Goal: Navigation & Orientation: Find specific page/section

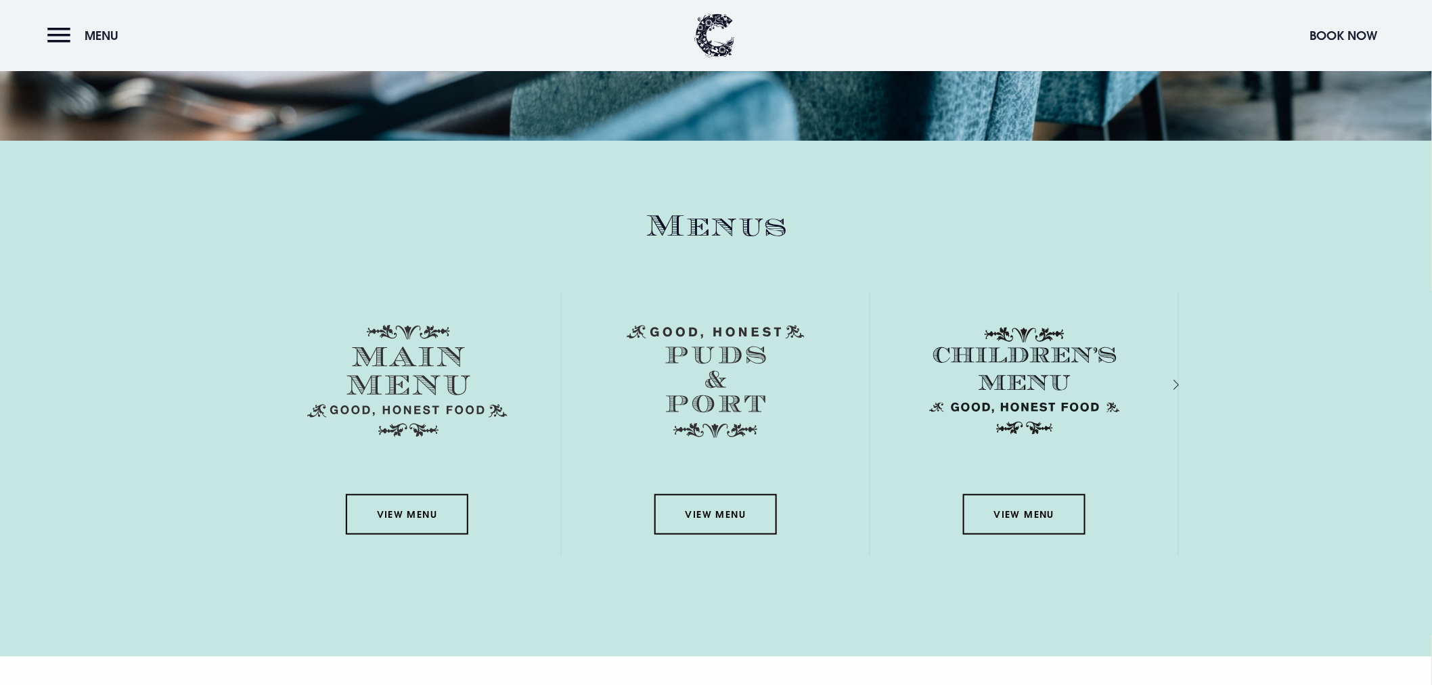
scroll to position [2105, 0]
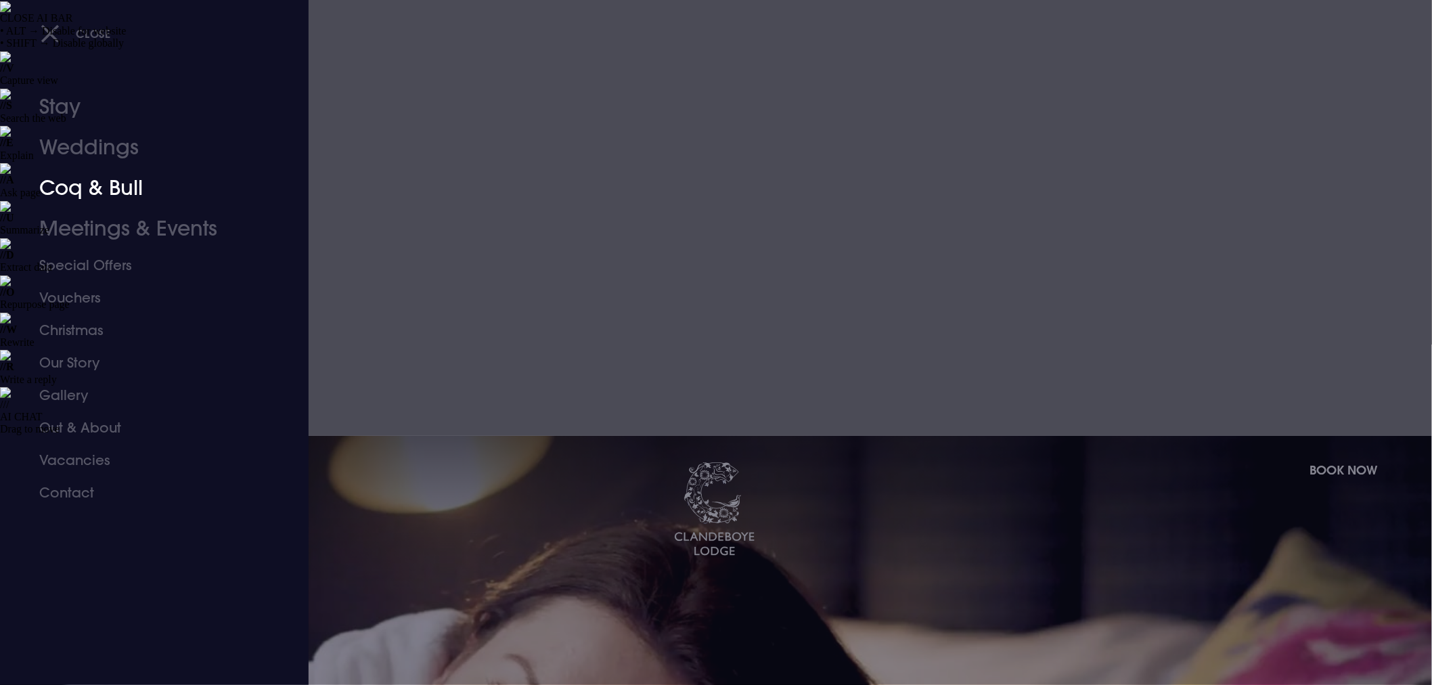
drag, startPoint x: 79, startPoint y: 193, endPoint x: 340, endPoint y: 188, distance: 260.5
click at [79, 193] on link "Coq & Bull" at bounding box center [146, 188] width 214 height 41
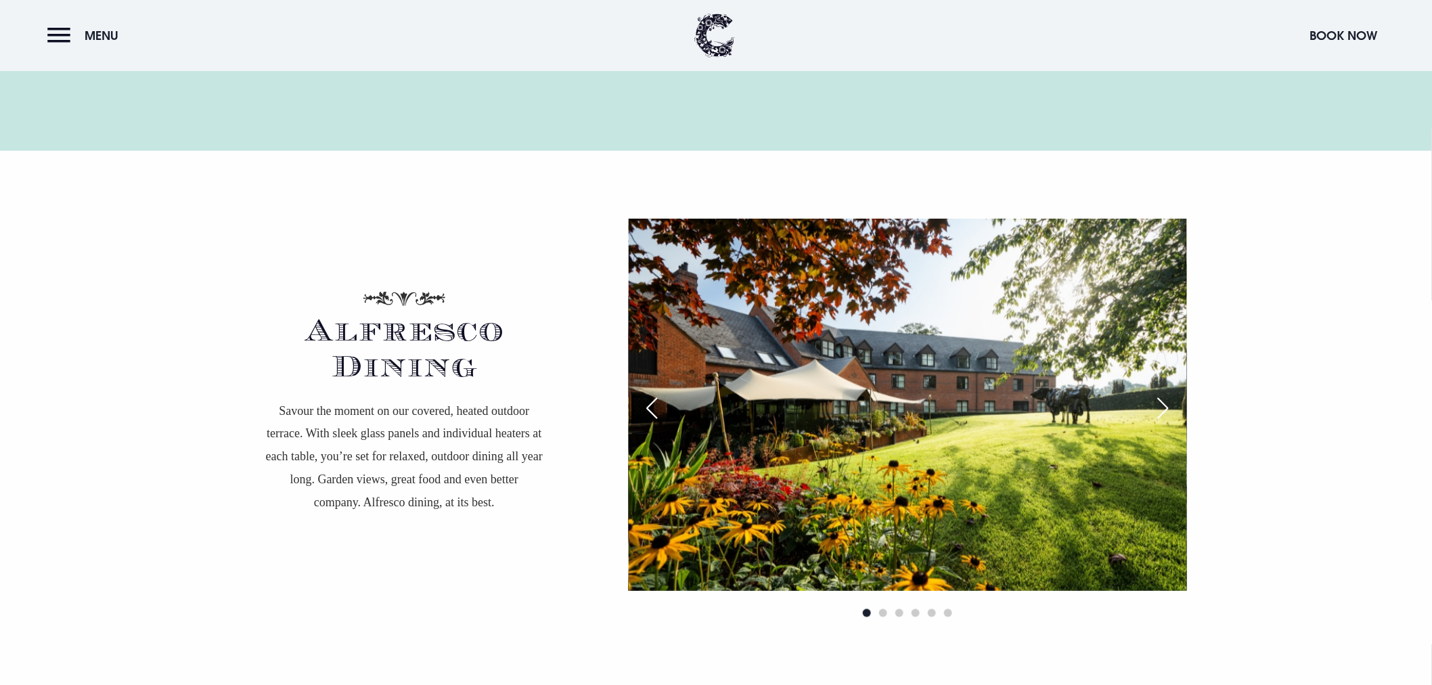
scroll to position [3082, 0]
